Goal: Task Accomplishment & Management: Manage account settings

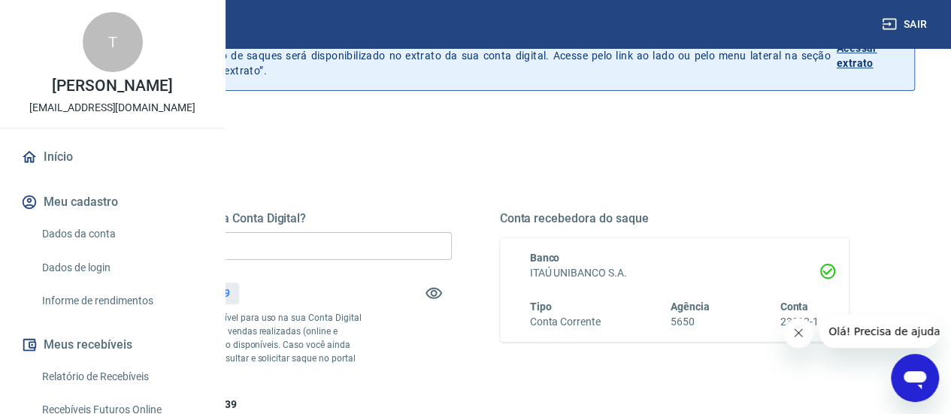
scroll to position [150, 0]
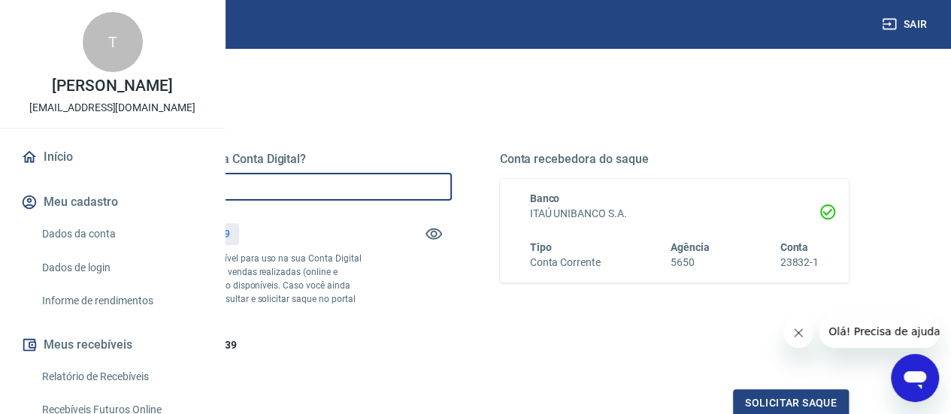
click at [427, 185] on input "R$ 0,00" at bounding box center [277, 187] width 350 height 28
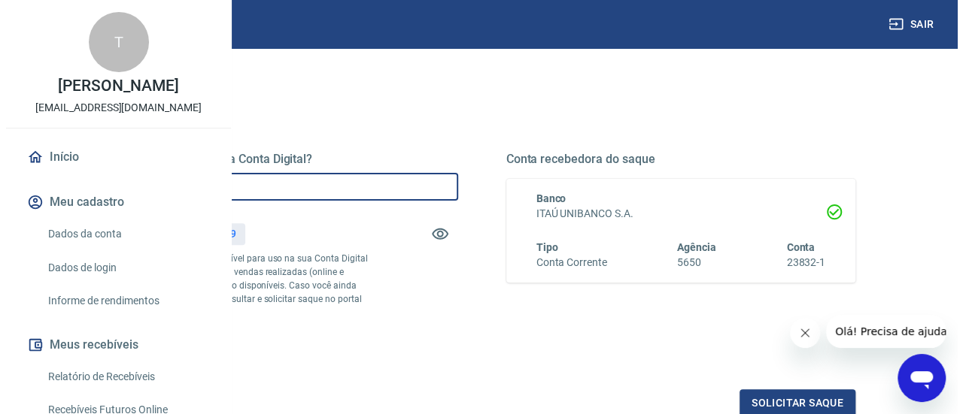
scroll to position [226, 0]
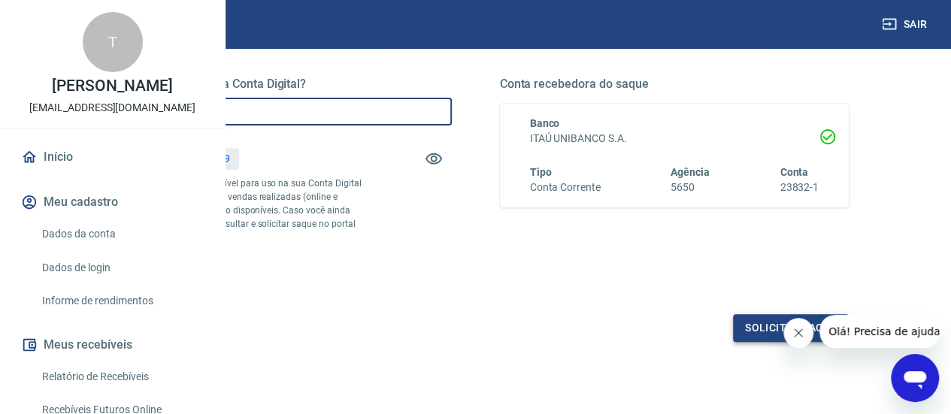
type input "R$ 274,39"
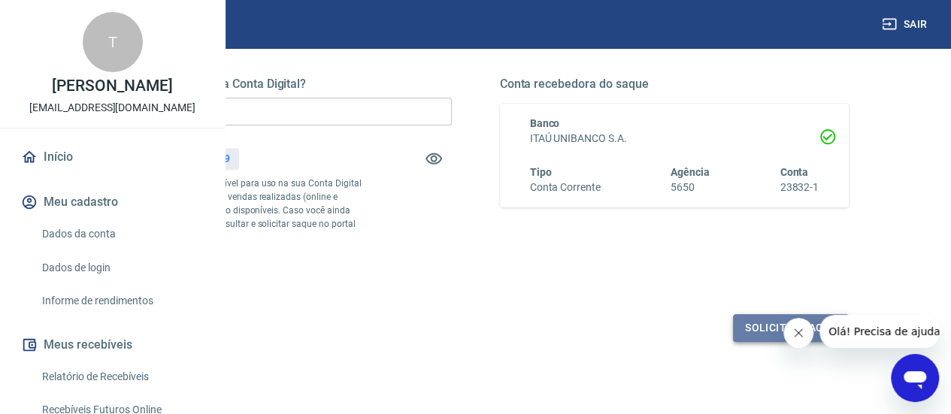
click at [755, 342] on button "Solicitar saque" at bounding box center [791, 328] width 116 height 28
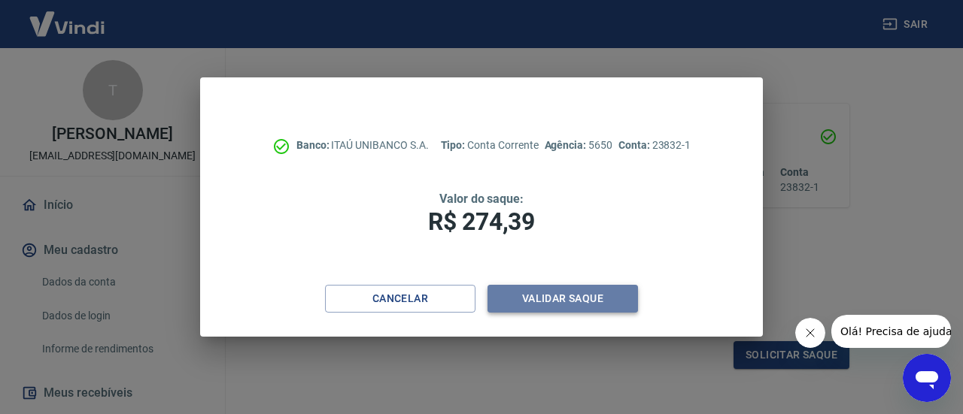
click at [544, 298] on button "Validar saque" at bounding box center [562, 299] width 150 height 28
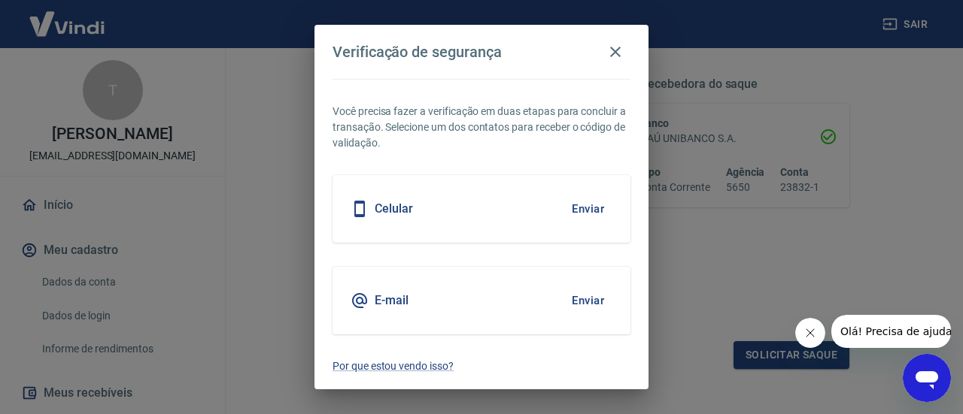
click at [594, 210] on button "Enviar" at bounding box center [587, 209] width 49 height 32
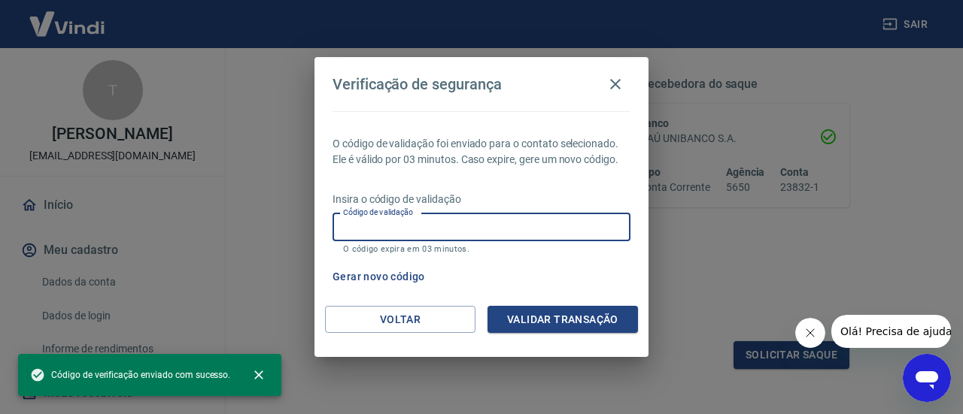
click at [444, 220] on input "Código de validação" at bounding box center [481, 228] width 298 height 28
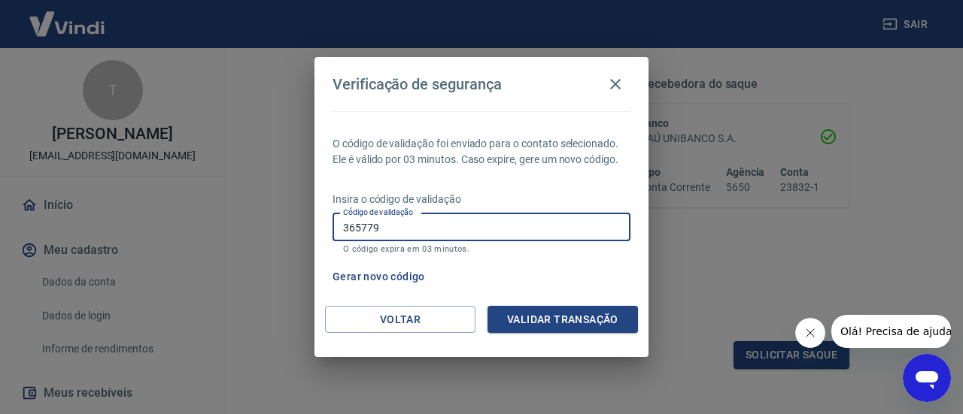
type input "365779"
click at [576, 317] on button "Validar transação" at bounding box center [562, 320] width 150 height 28
